Goal: Find specific page/section: Find specific page/section

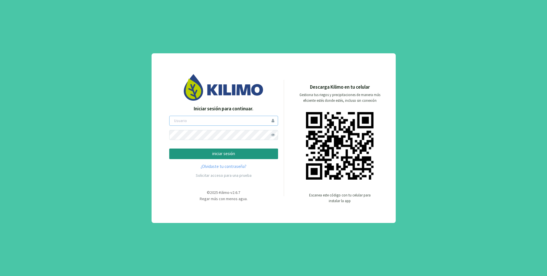
click at [222, 124] on input "email" at bounding box center [223, 121] width 109 height 10
type input "[PERSON_NAME]"
click at [238, 150] on button "iniciar sesión" at bounding box center [223, 153] width 109 height 11
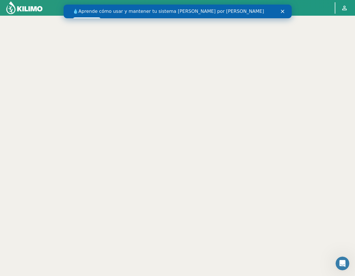
click at [101, 17] on link "Ver videos" at bounding box center [86, 20] width 28 height 7
